Goal: Information Seeking & Learning: Learn about a topic

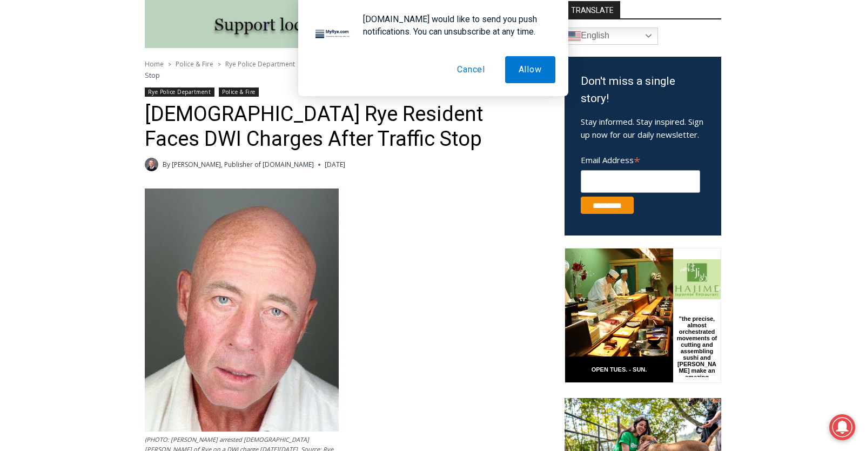
scroll to position [300, 0]
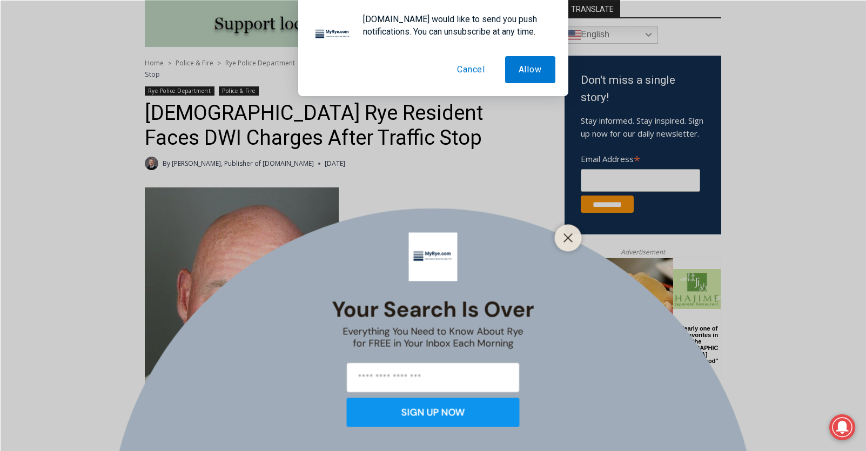
click at [481, 70] on button "Cancel" at bounding box center [470, 69] width 55 height 27
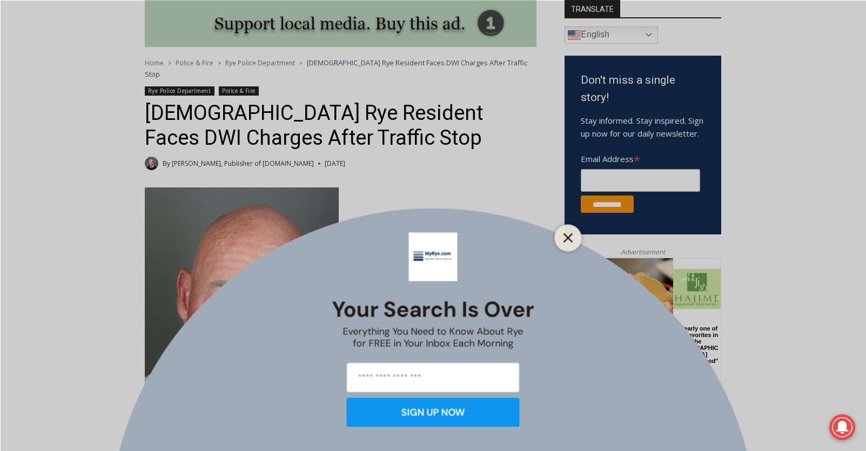
click at [567, 232] on button "Close" at bounding box center [568, 237] width 15 height 15
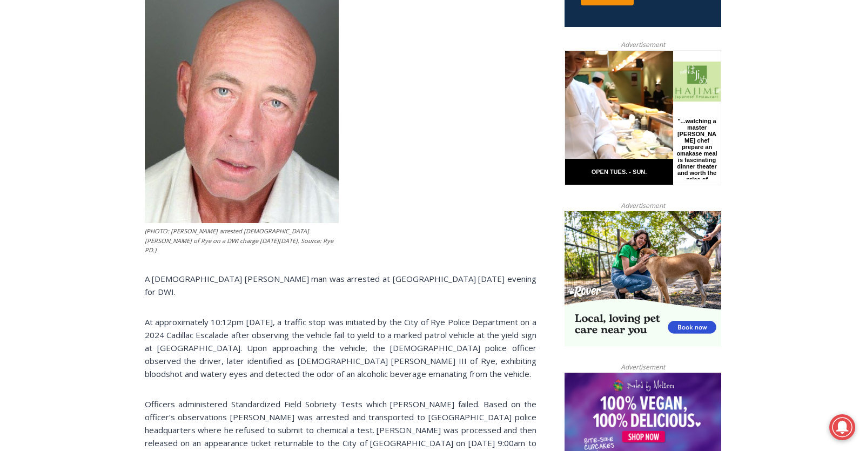
scroll to position [508, 0]
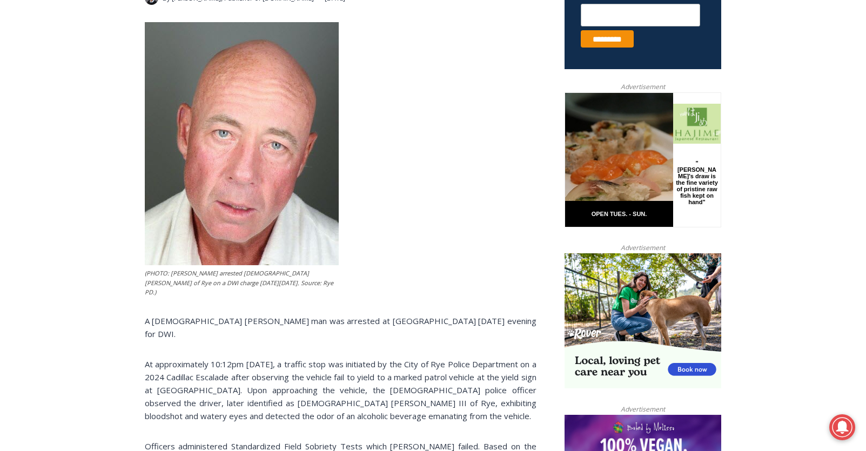
scroll to position [436, 0]
